Goal: Task Accomplishment & Management: Complete application form

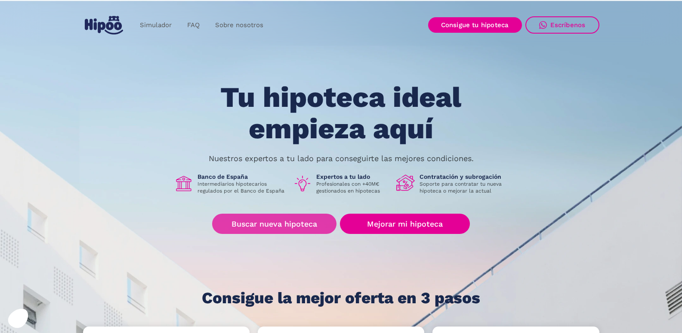
click at [307, 223] on link "Buscar nueva hipoteca" at bounding box center [274, 224] width 124 height 20
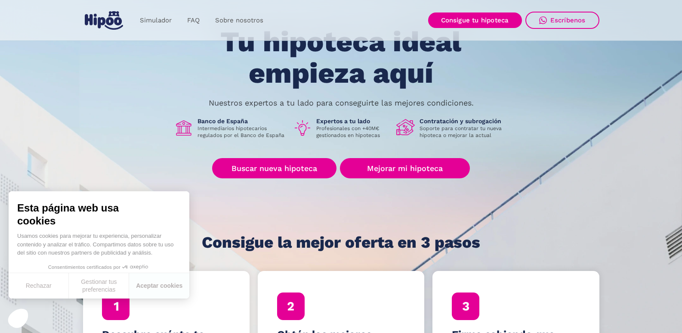
scroll to position [43, 0]
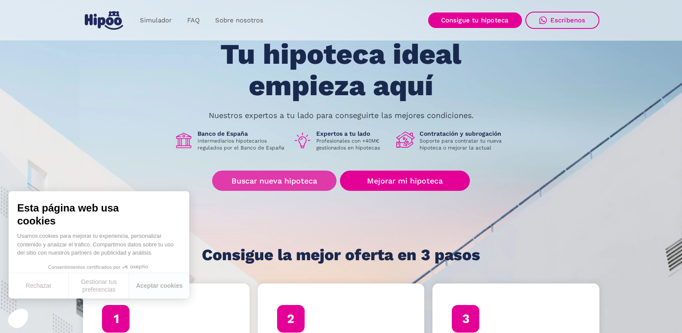
click at [261, 183] on link "Buscar nueva hipoteca" at bounding box center [274, 180] width 124 height 20
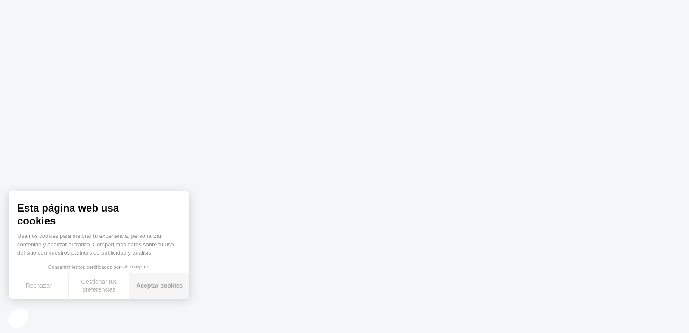
click at [161, 285] on button "Aceptar cookies" at bounding box center [159, 285] width 60 height 25
